Goal: Task Accomplishment & Management: Manage account settings

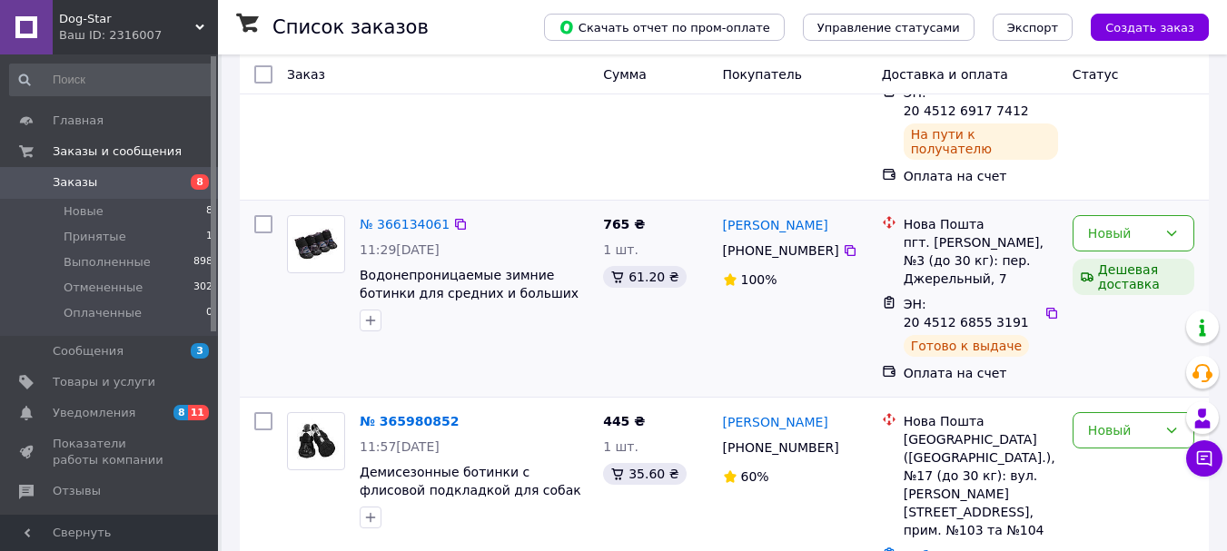
scroll to position [273, 0]
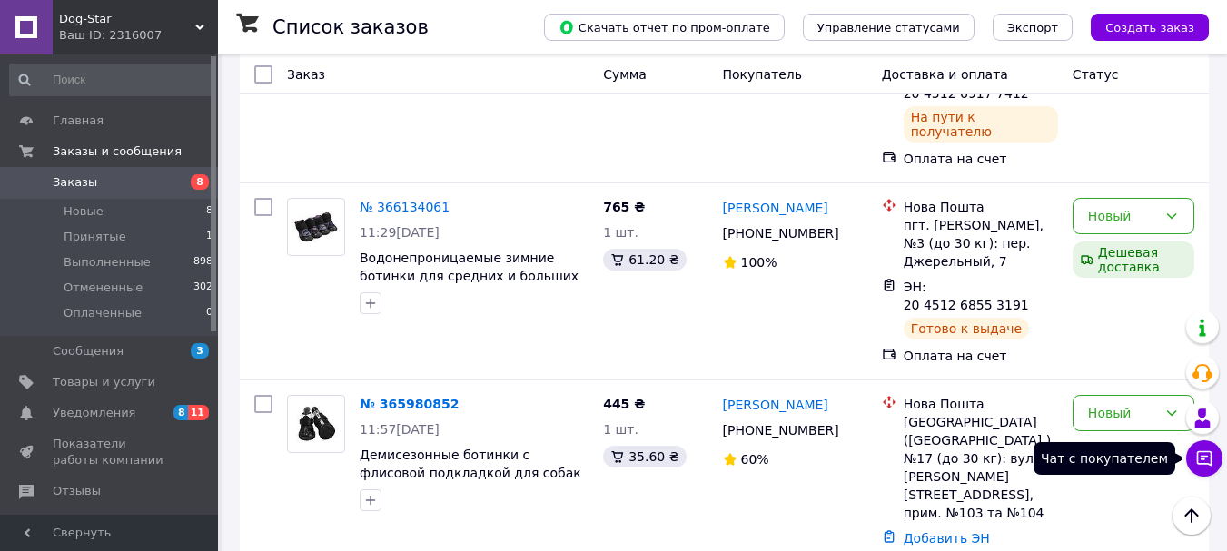
click at [1197, 451] on icon at bounding box center [1205, 459] width 18 height 18
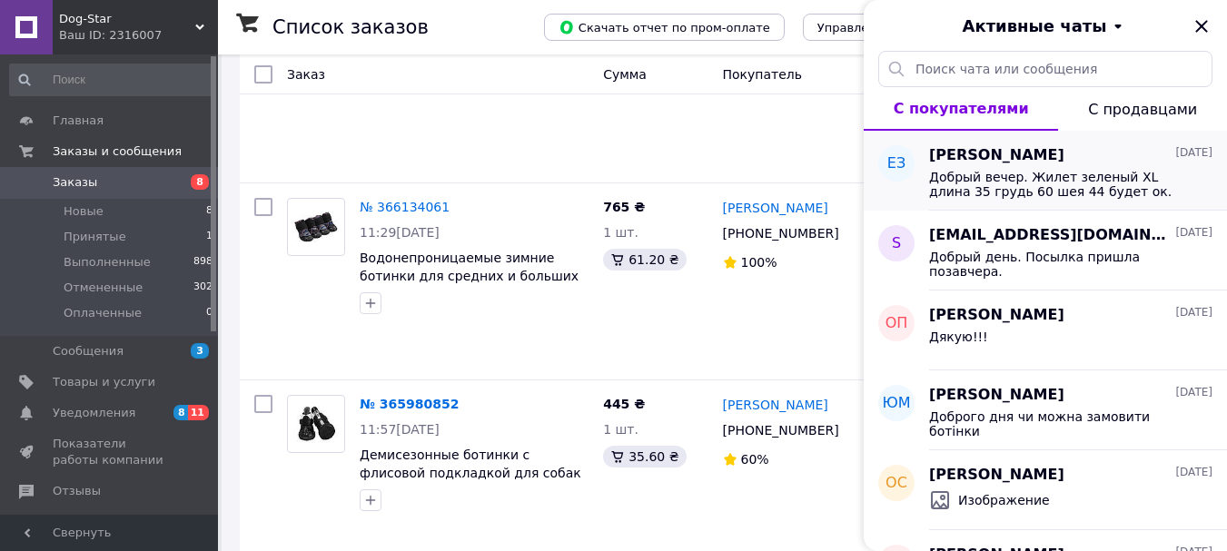
click at [996, 150] on span "[PERSON_NAME]" at bounding box center [996, 155] width 135 height 21
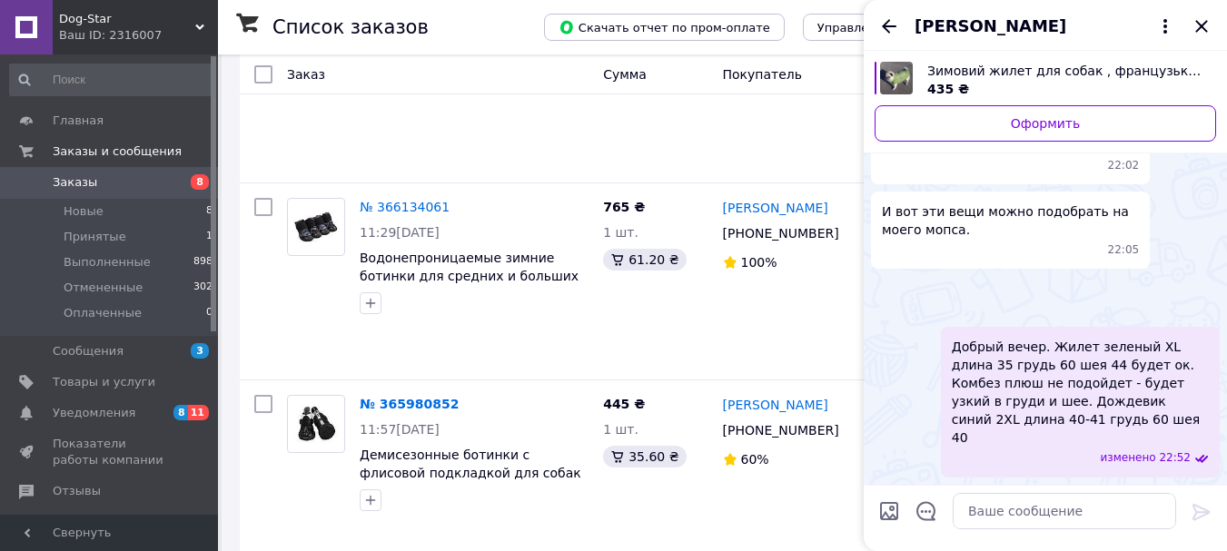
scroll to position [627, 0]
click at [896, 24] on icon "Назад" at bounding box center [890, 26] width 22 height 22
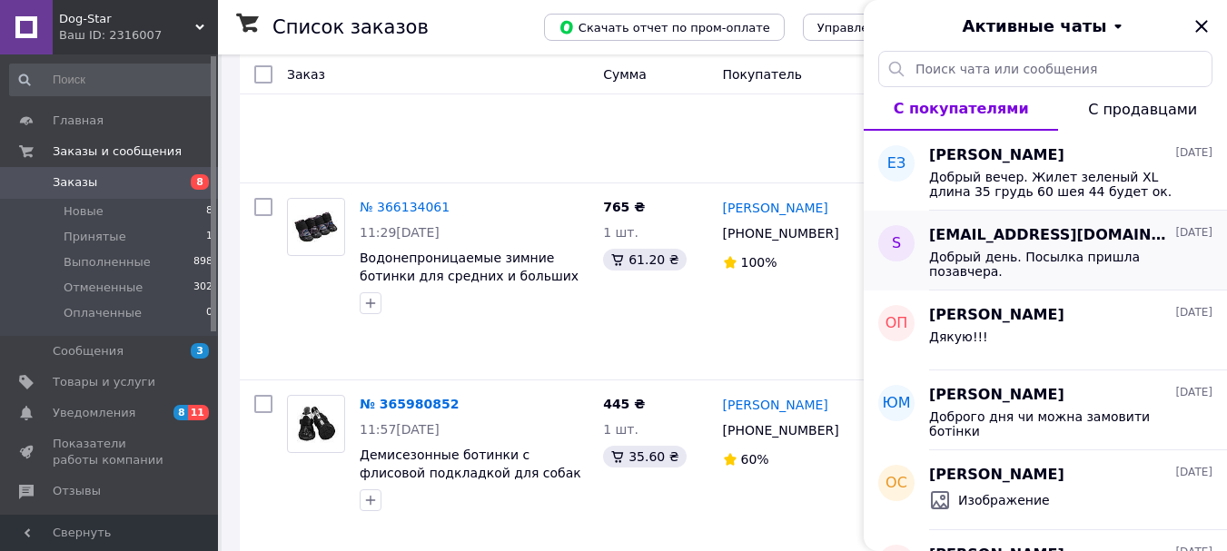
click at [1008, 236] on span "[EMAIL_ADDRESS][DOMAIN_NAME]" at bounding box center [1050, 235] width 243 height 21
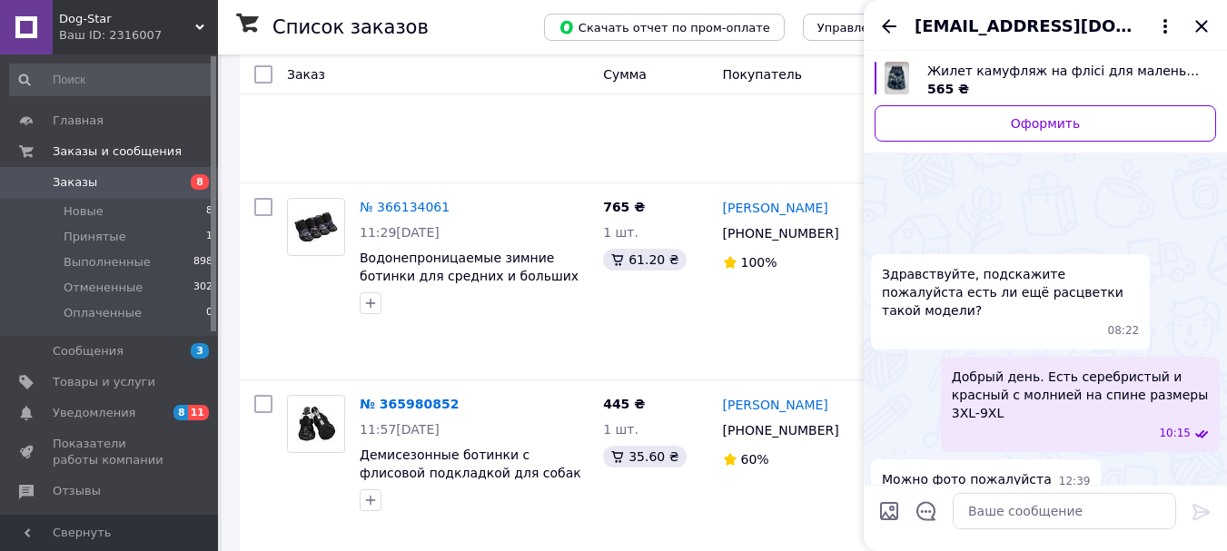
scroll to position [1952, 0]
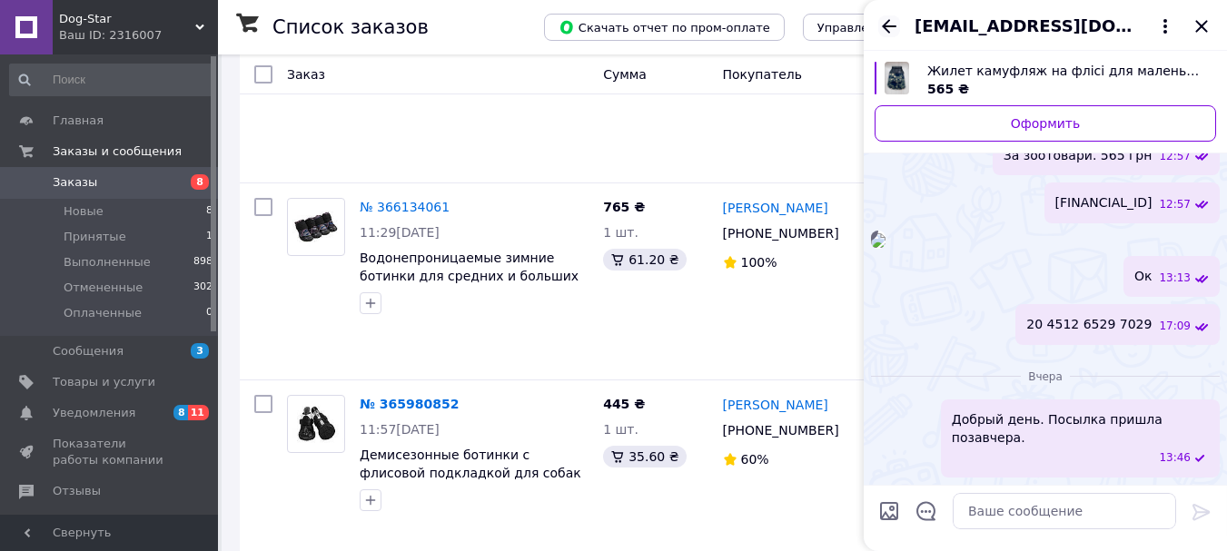
click at [889, 24] on icon "Назад" at bounding box center [890, 26] width 22 height 22
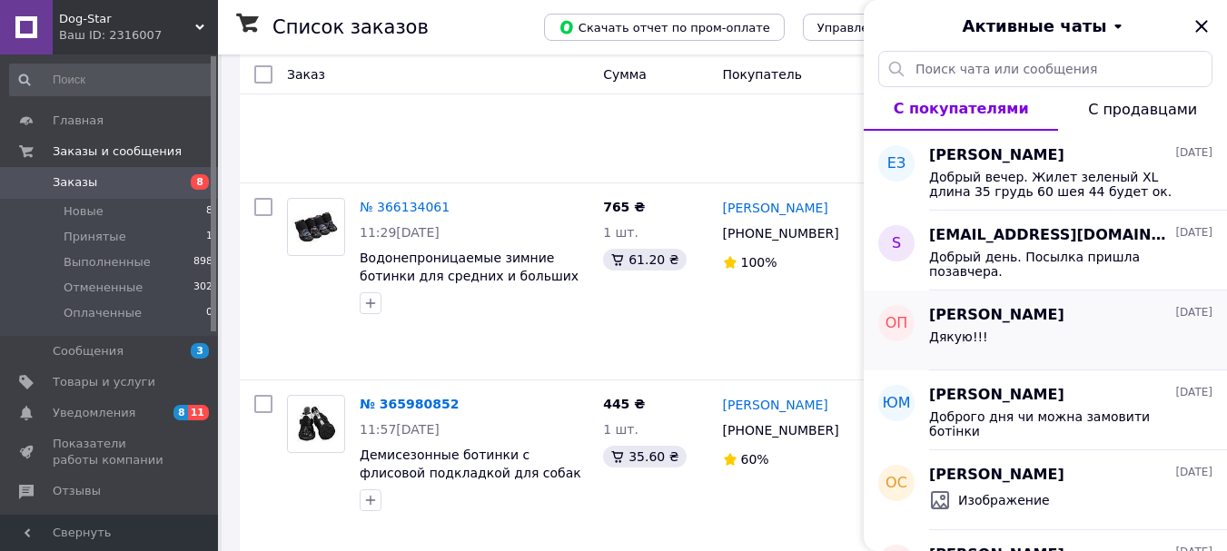
click at [962, 318] on span "[PERSON_NAME]" at bounding box center [996, 315] width 135 height 21
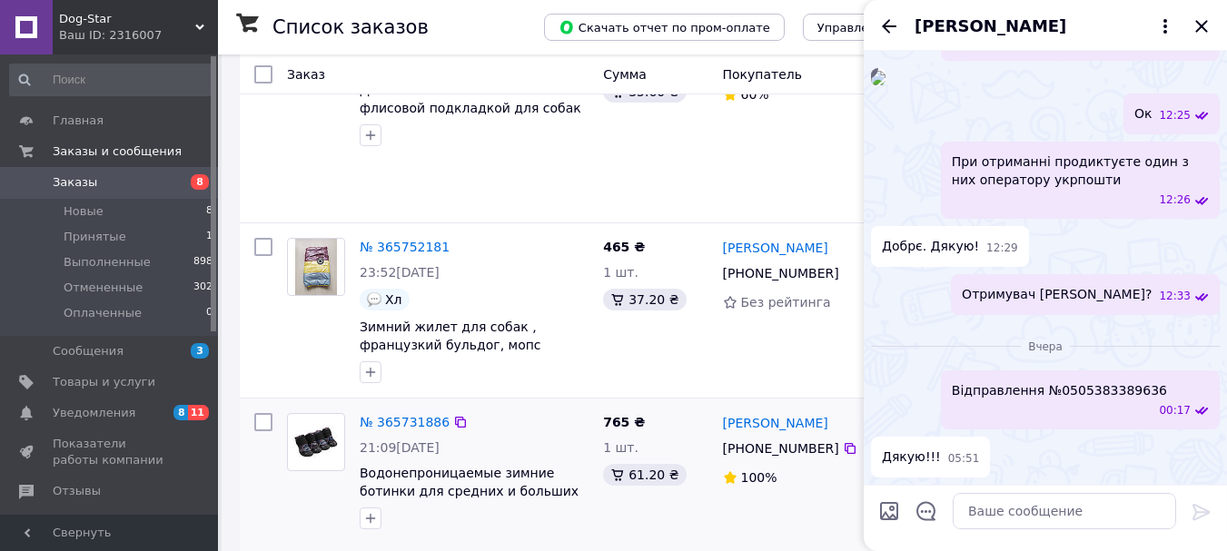
scroll to position [727, 0]
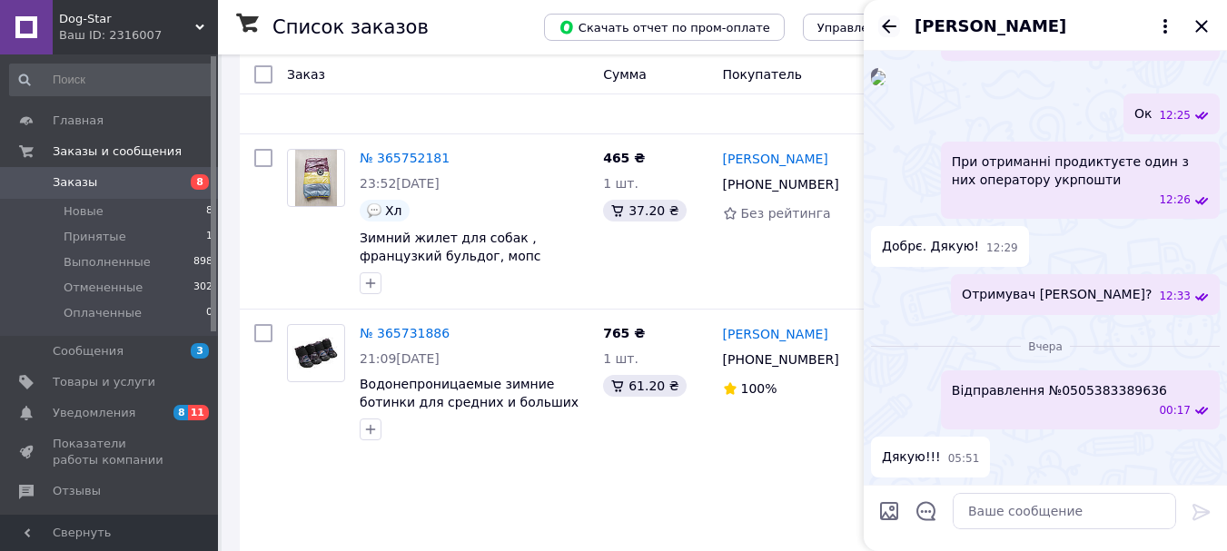
click at [888, 19] on icon "Назад" at bounding box center [890, 26] width 22 height 22
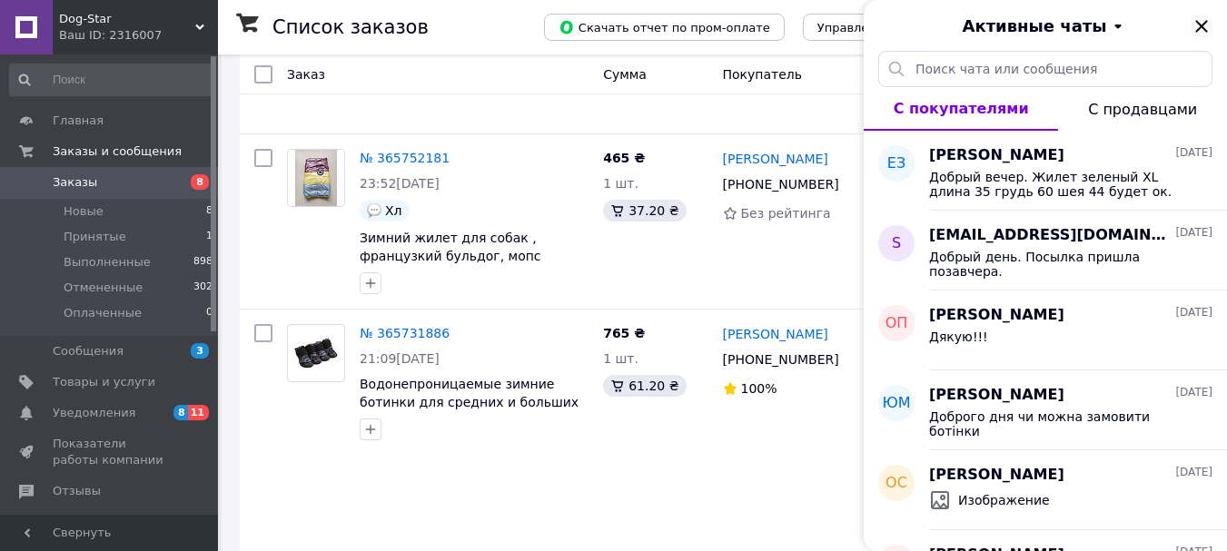
click at [1205, 19] on icon "Закрыть" at bounding box center [1202, 26] width 22 height 22
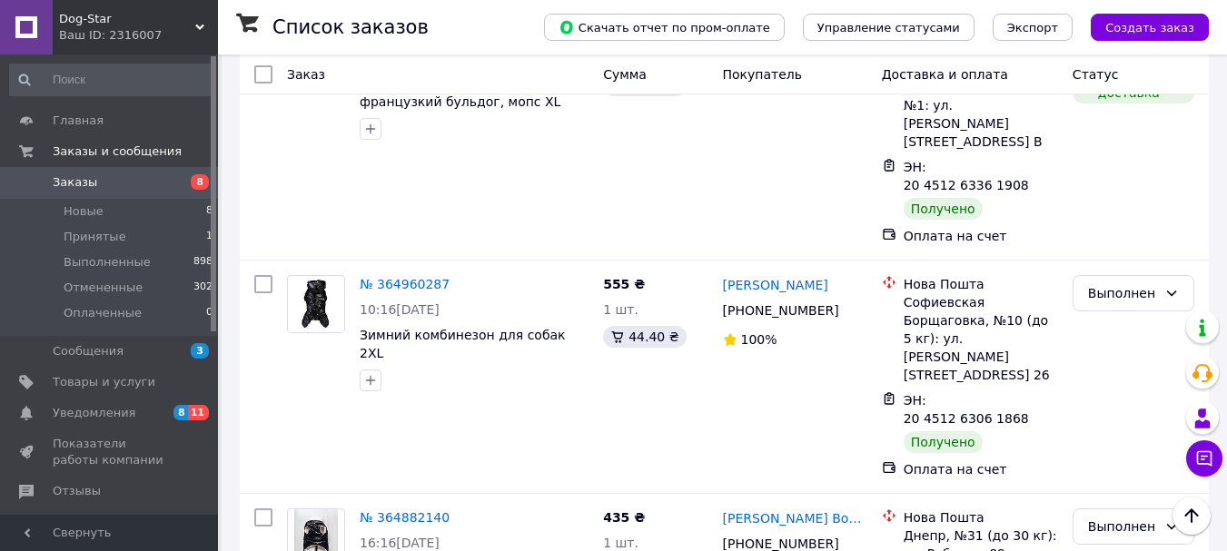
scroll to position [2181, 0]
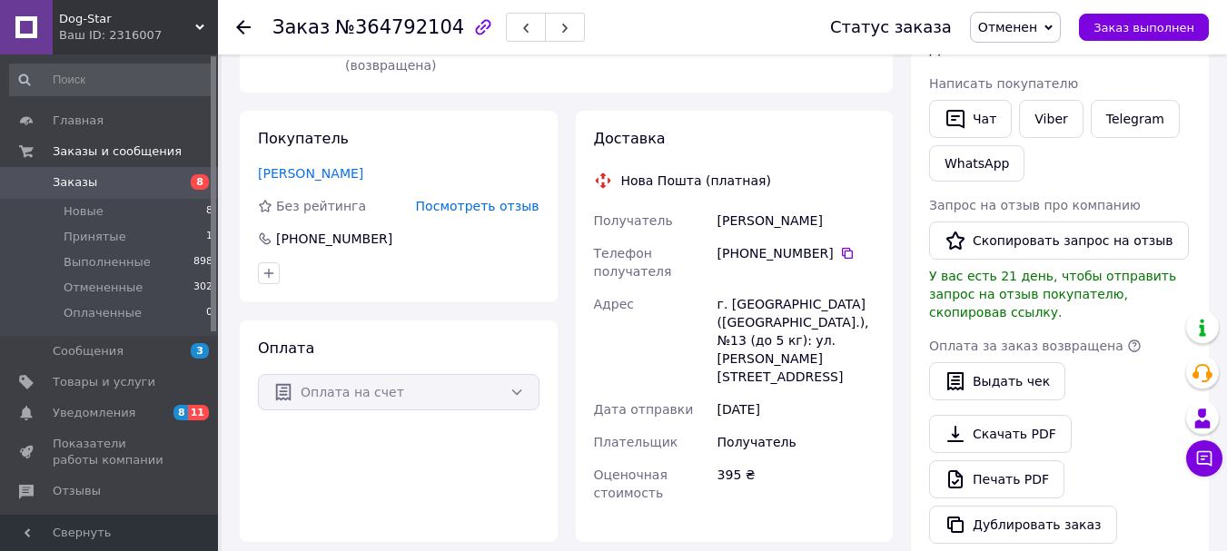
scroll to position [273, 0]
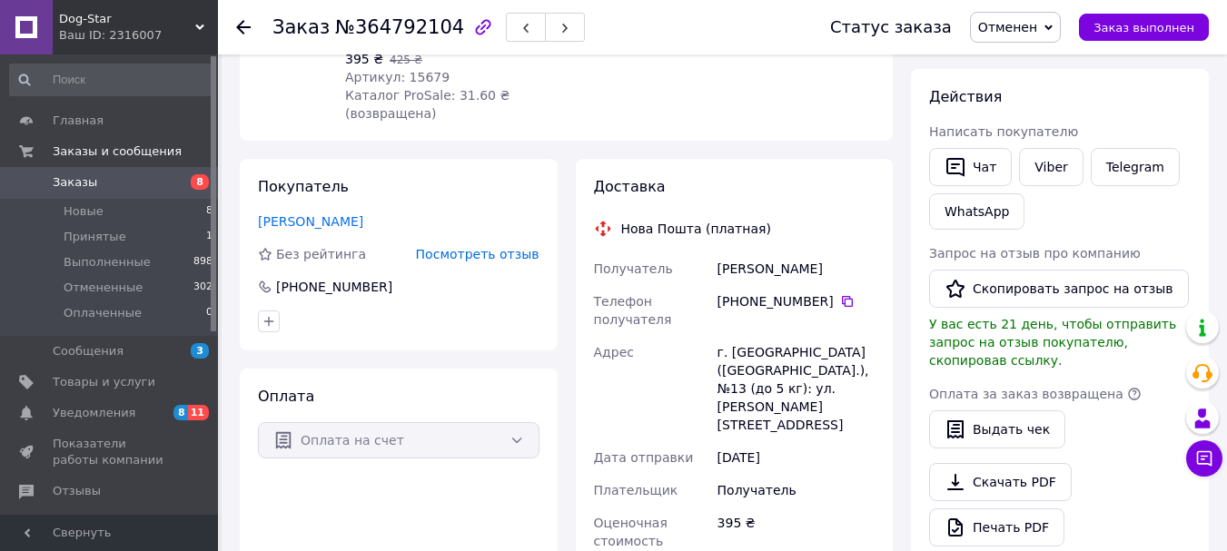
click at [246, 21] on icon at bounding box center [243, 27] width 15 height 15
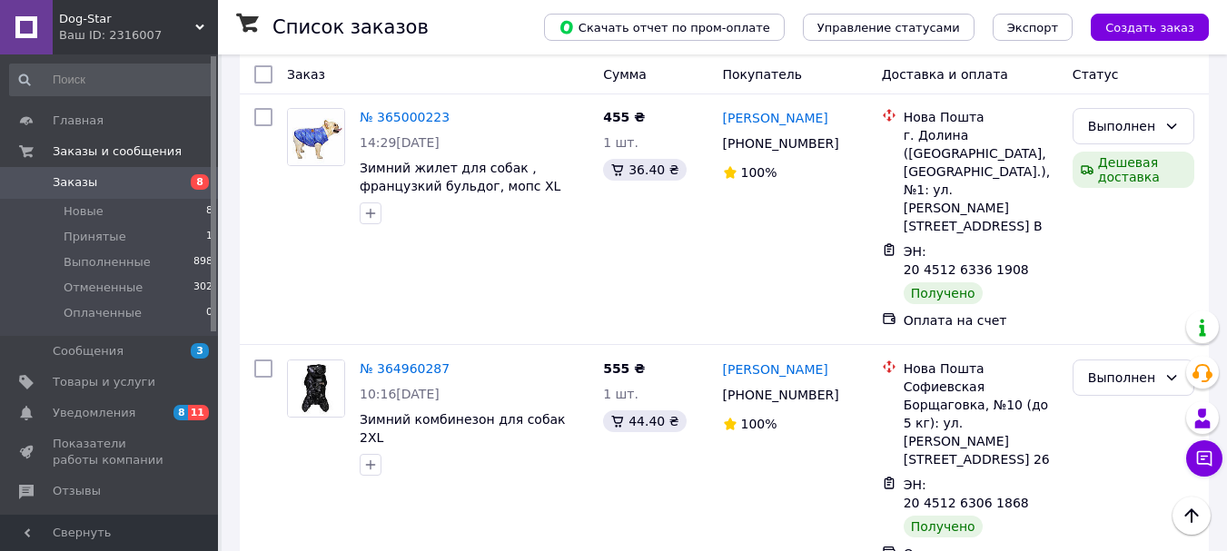
scroll to position [1999, 0]
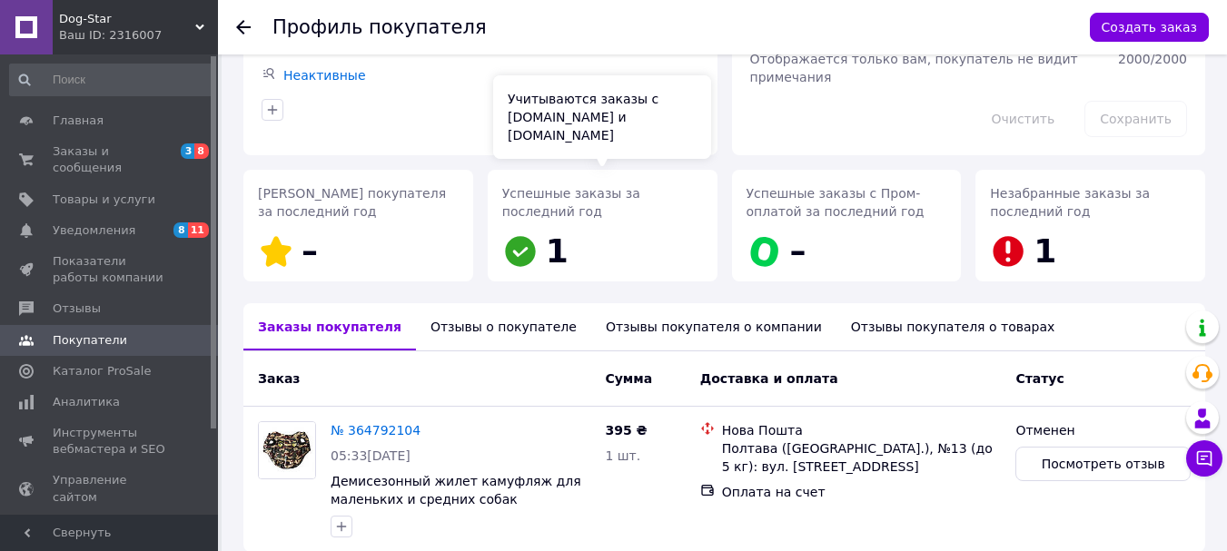
scroll to position [243, 0]
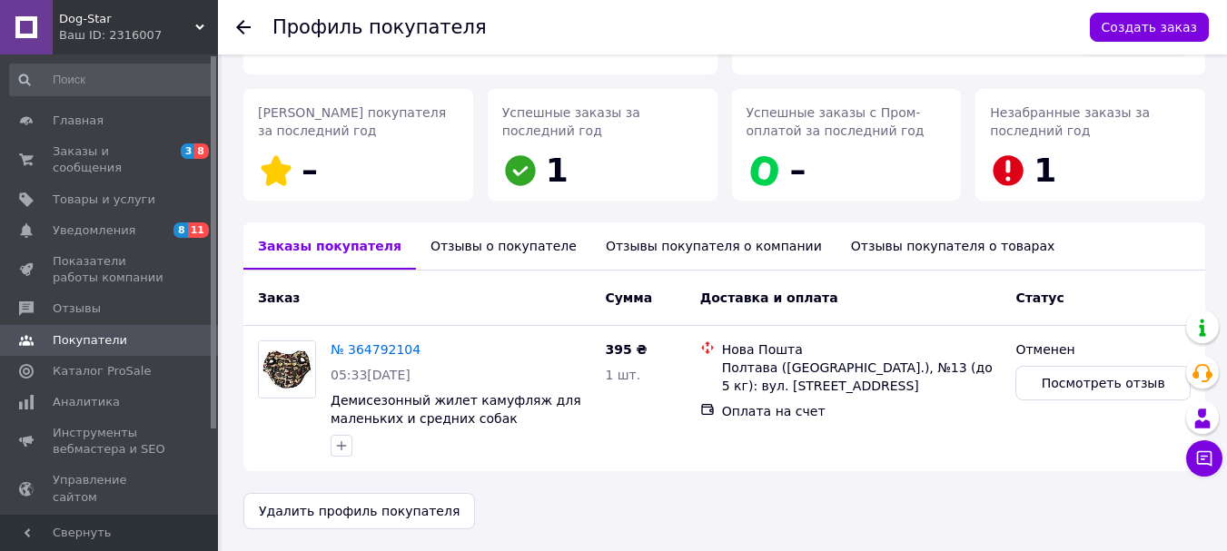
click at [639, 248] on div "Отзывы покупателя о компании" at bounding box center [713, 246] width 245 height 47
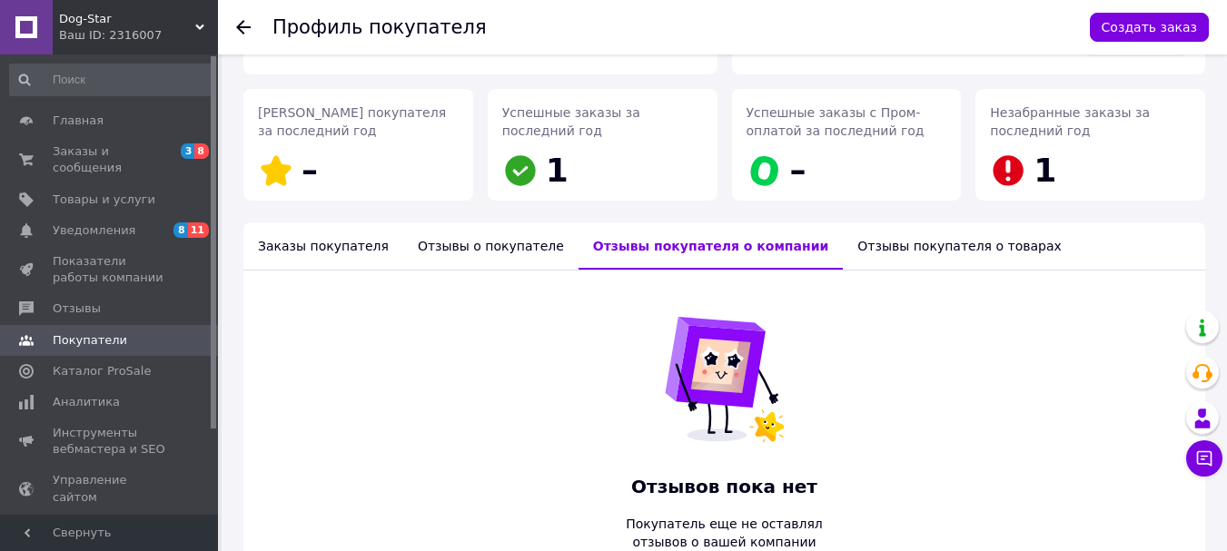
click at [479, 245] on div "Отзывы о покупателе" at bounding box center [490, 246] width 175 height 47
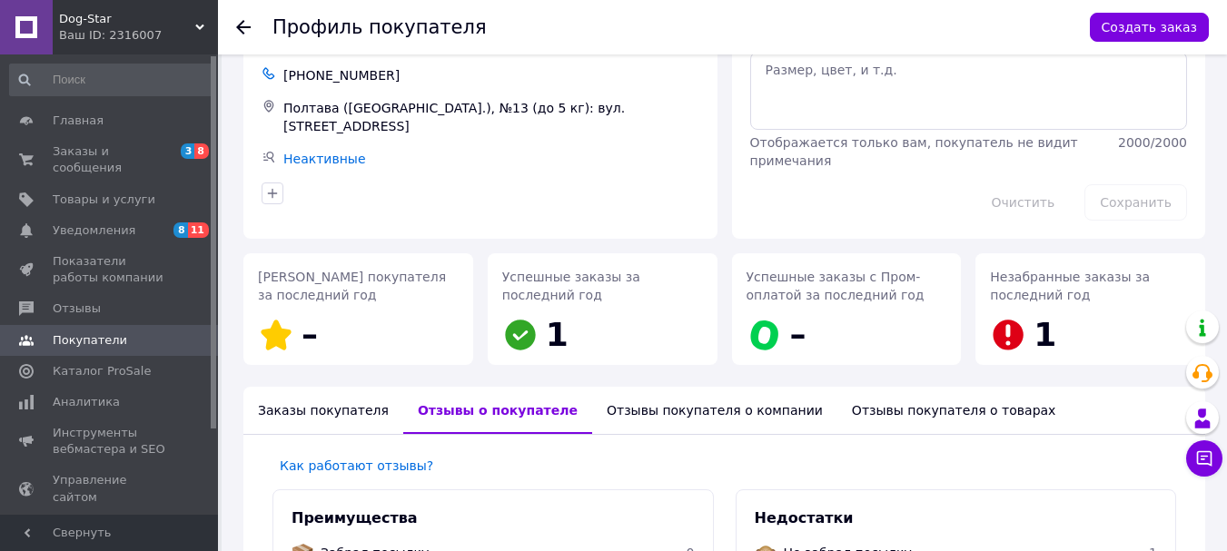
scroll to position [0, 0]
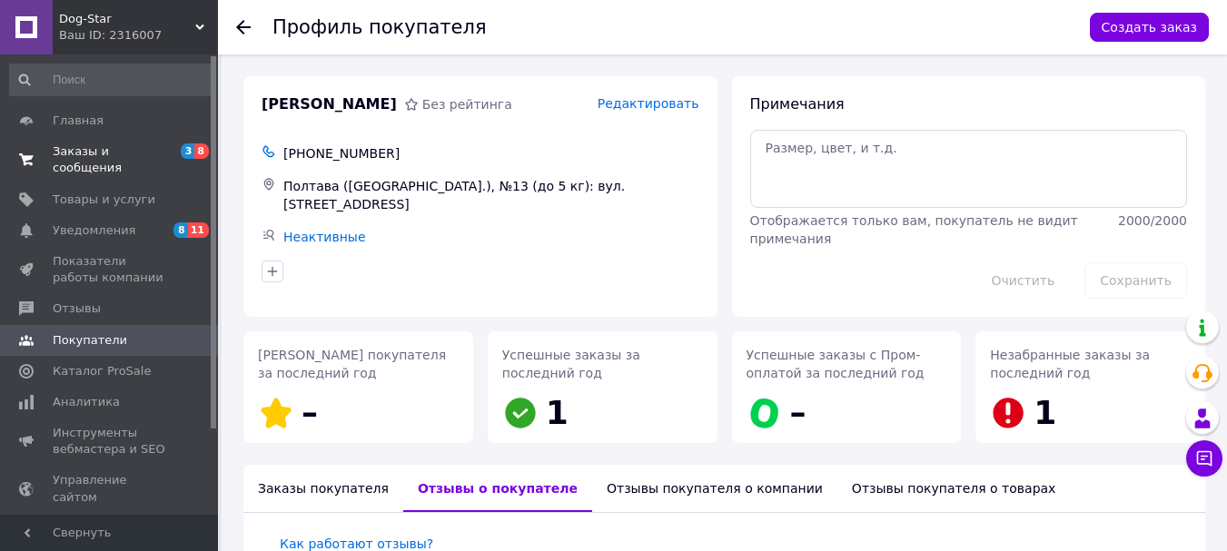
click at [108, 150] on span "Заказы и сообщения" at bounding box center [110, 160] width 115 height 33
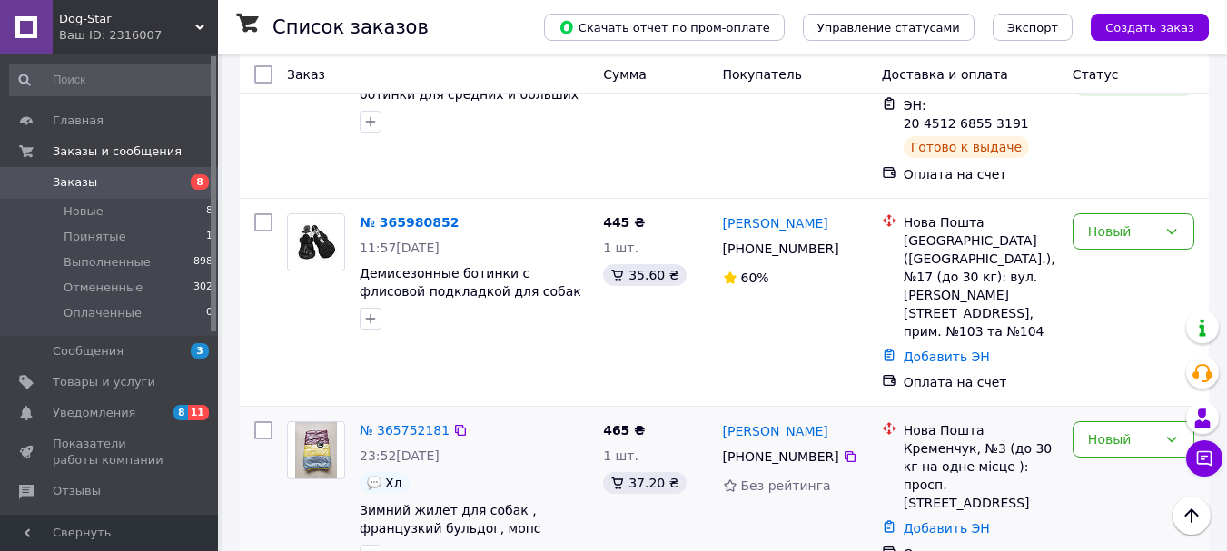
scroll to position [363, 0]
